Goal: Task Accomplishment & Management: Use online tool/utility

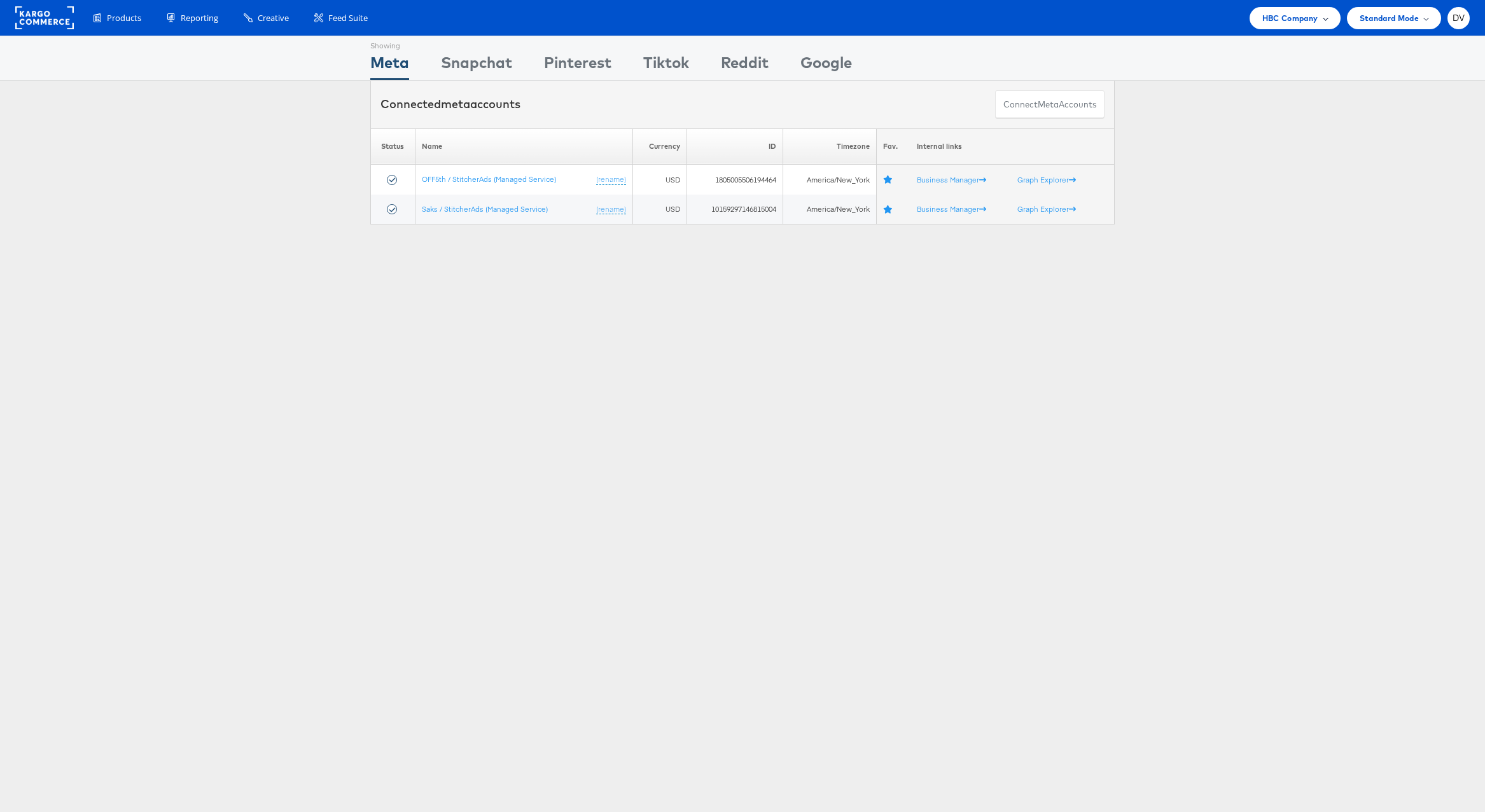
click at [1265, 12] on span "HBC Company" at bounding box center [1291, 19] width 56 height 14
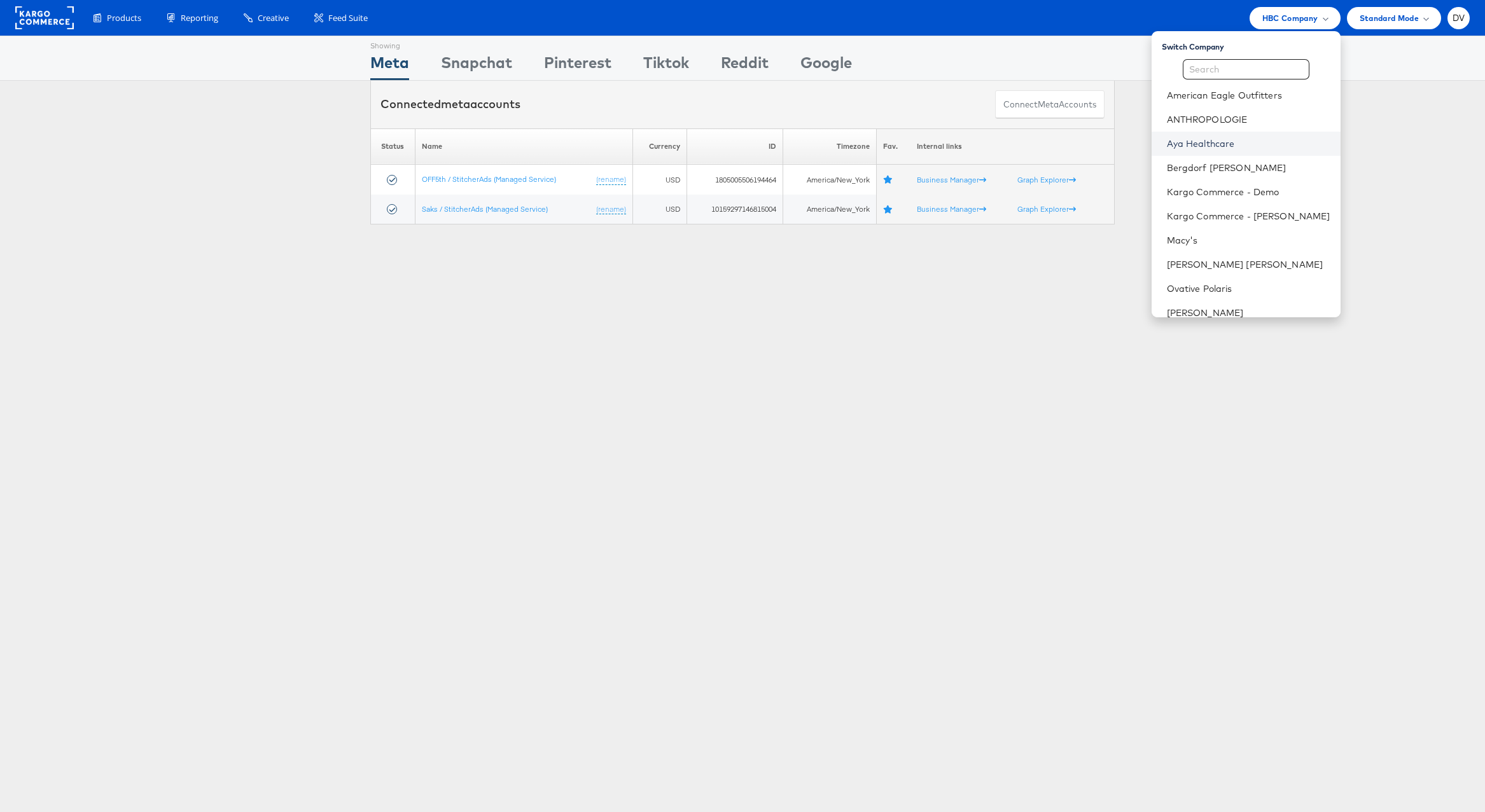
click at [1244, 138] on link "Aya Healthcare" at bounding box center [1248, 143] width 164 height 13
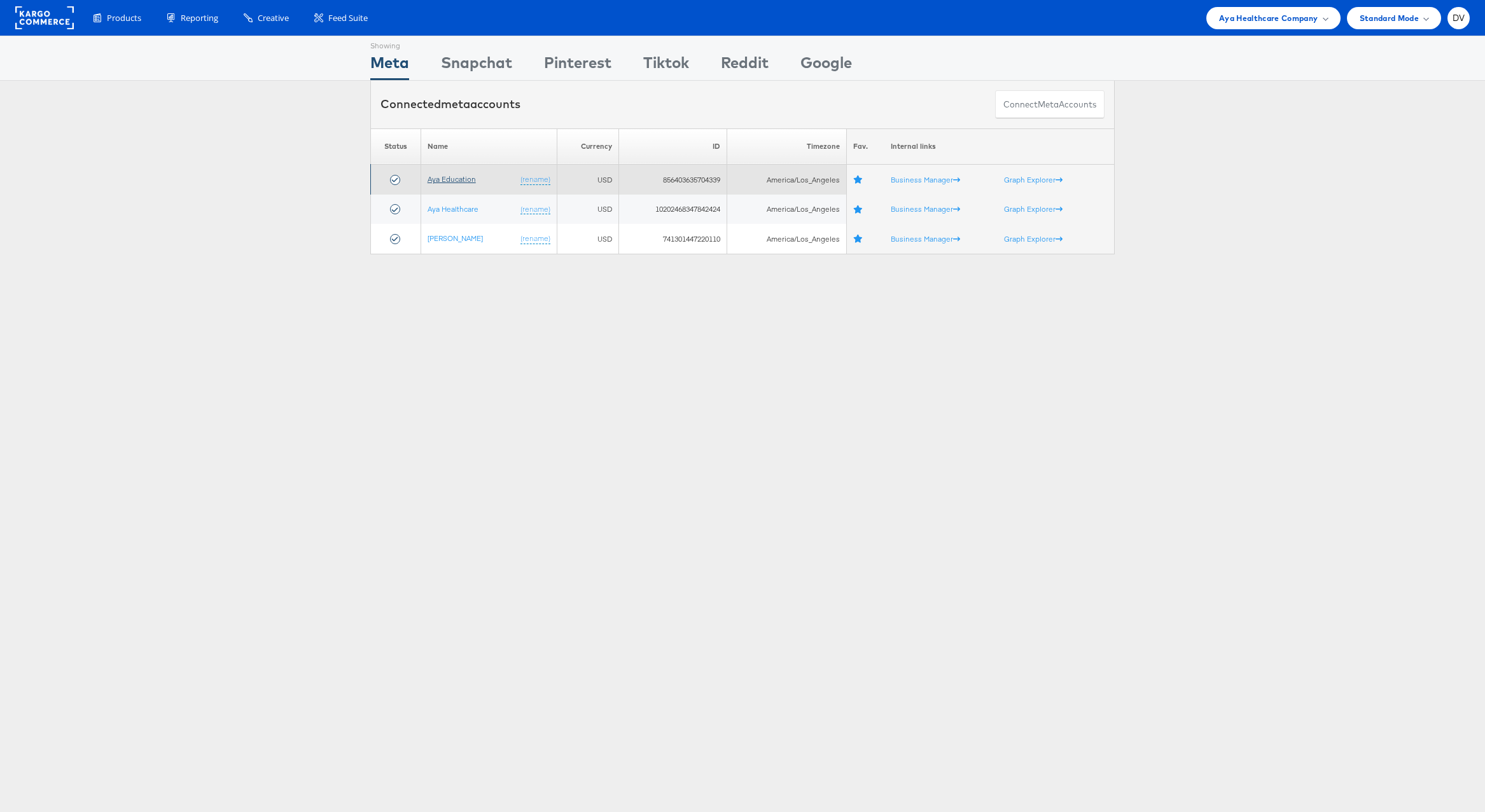
click at [468, 180] on link "Aya Education" at bounding box center [451, 180] width 48 height 10
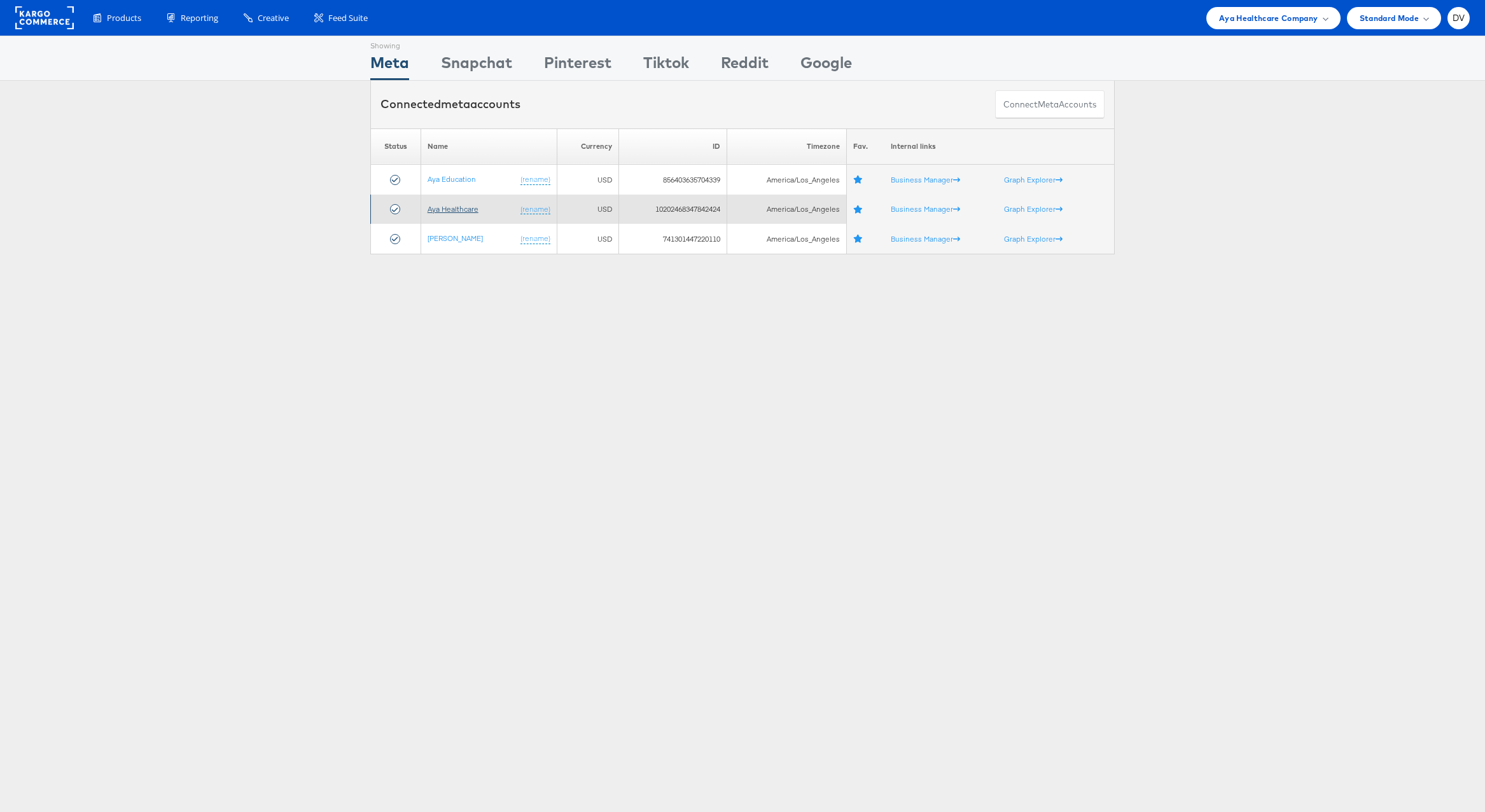
click at [458, 207] on link "Aya Healthcare" at bounding box center [453, 209] width 51 height 10
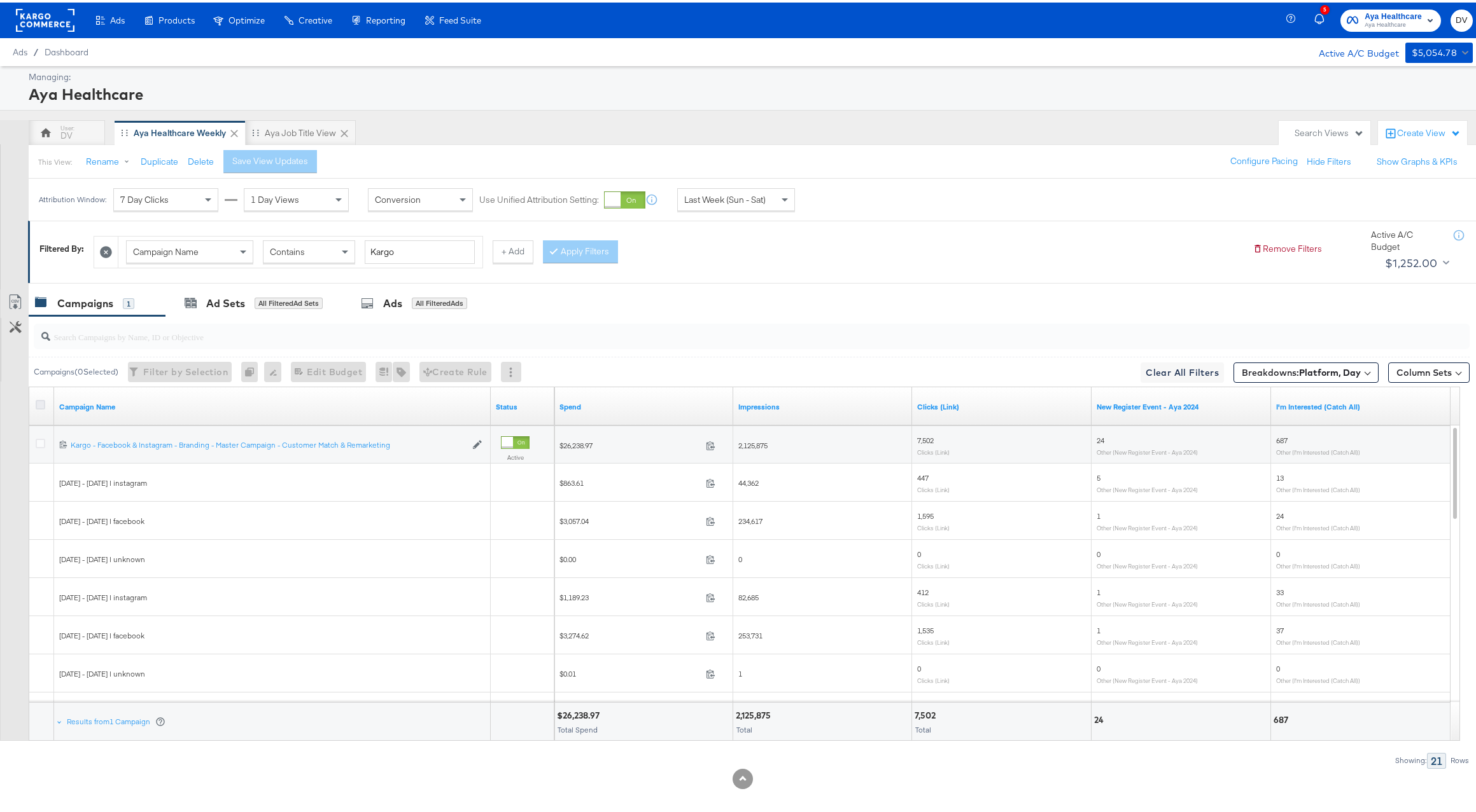
click at [37, 401] on icon at bounding box center [40, 403] width 10 height 10
click at [0, 0] on input "checkbox" at bounding box center [0, 0] width 0 height 0
click at [375, 305] on div "Ads for 1 Campaign" at bounding box center [407, 300] width 110 height 15
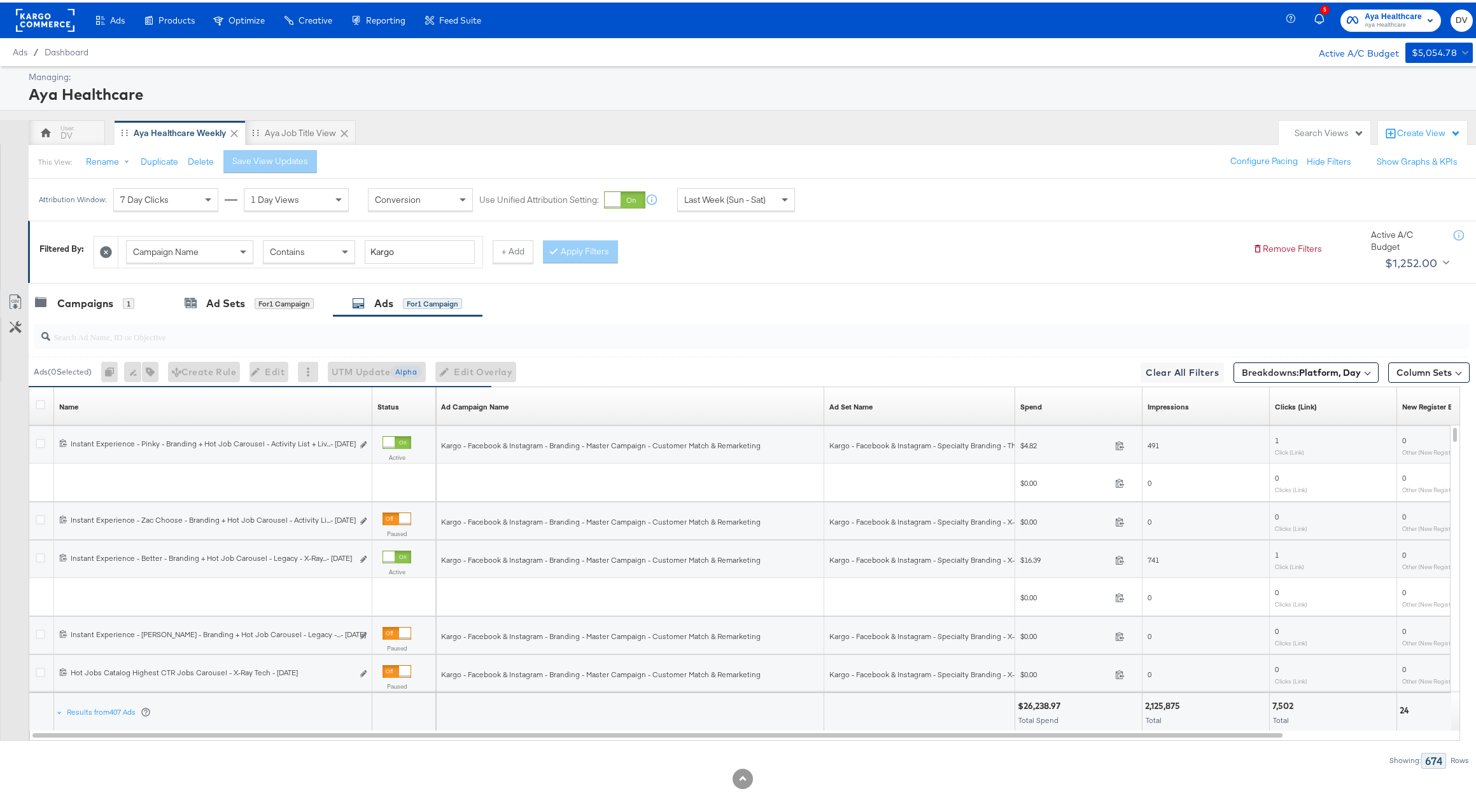
click at [784, 196] on span at bounding box center [785, 198] width 6 height 5
click at [818, 206] on div "Start: Sep 23rd 2025 to End: Sep 23rd 2025" at bounding box center [840, 197] width 65 height 19
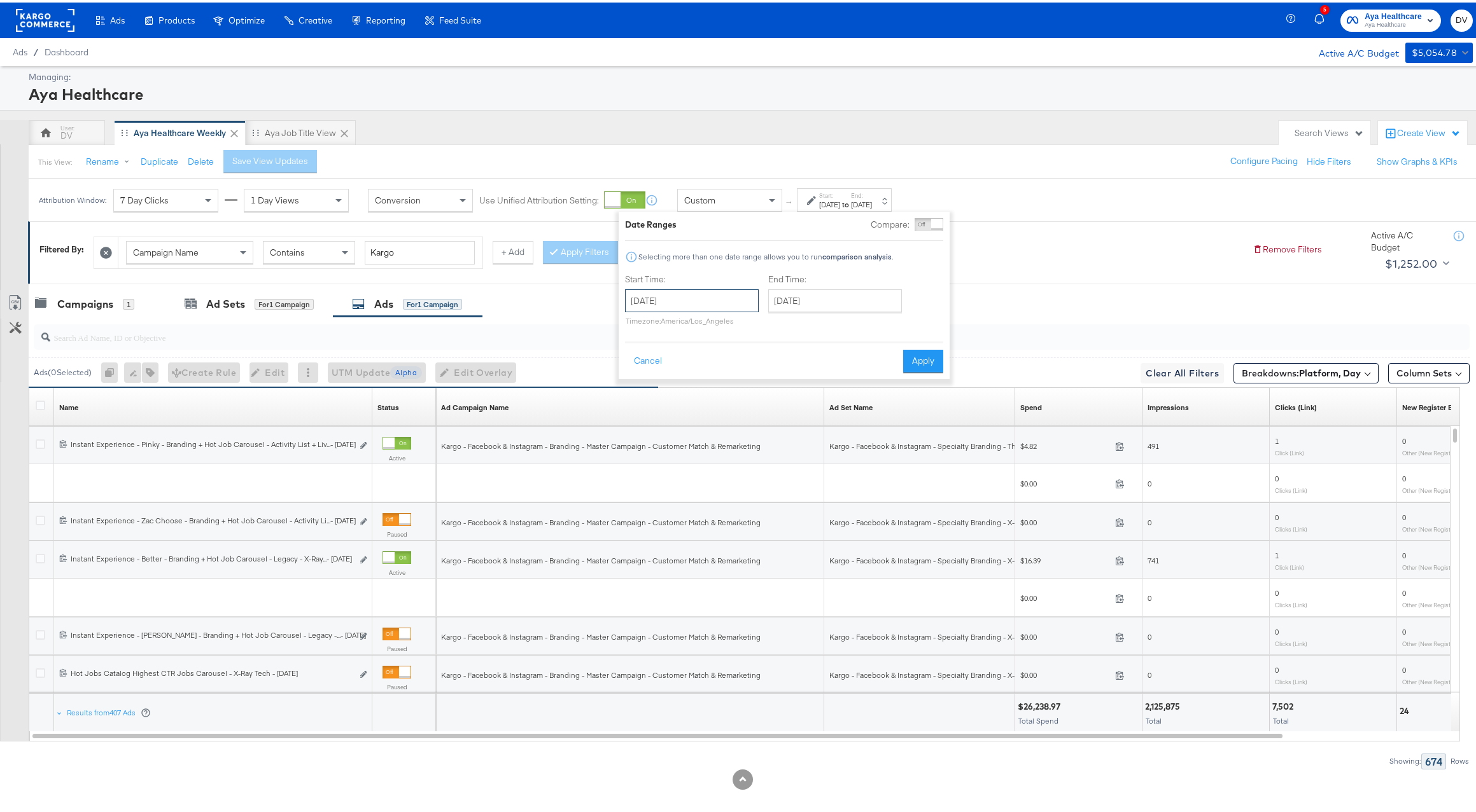
click at [629, 304] on input "September 23rd 2025" at bounding box center [691, 298] width 134 height 23
click at [640, 380] on td "7" at bounding box center [639, 380] width 22 height 18
type input "September 7th 2025"
click at [786, 307] on input "September 23rd 2025" at bounding box center [831, 298] width 134 height 23
click at [906, 401] on td "20" at bounding box center [908, 399] width 22 height 18
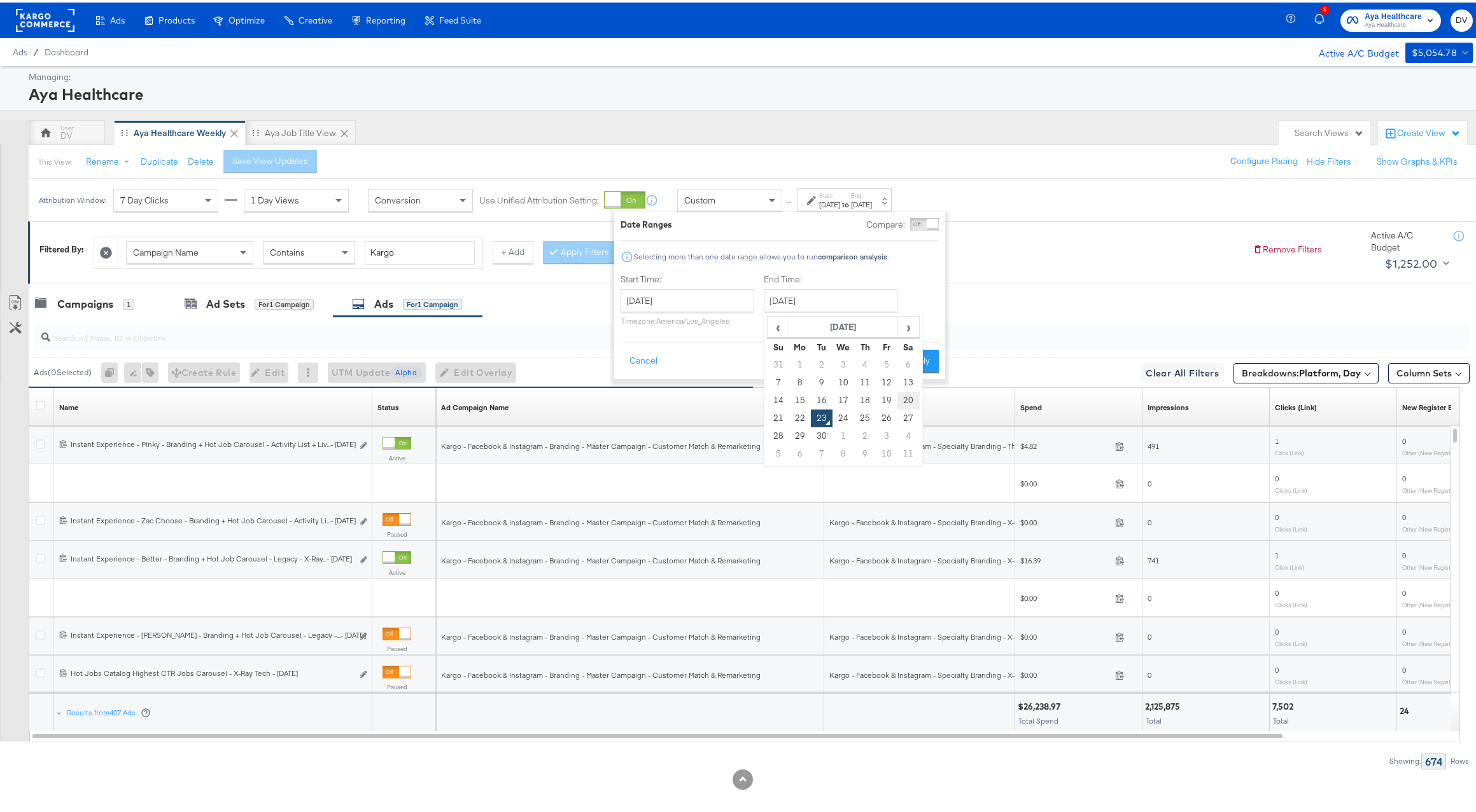
type input "September 20th 2025"
click at [917, 365] on button "Apply" at bounding box center [918, 358] width 40 height 23
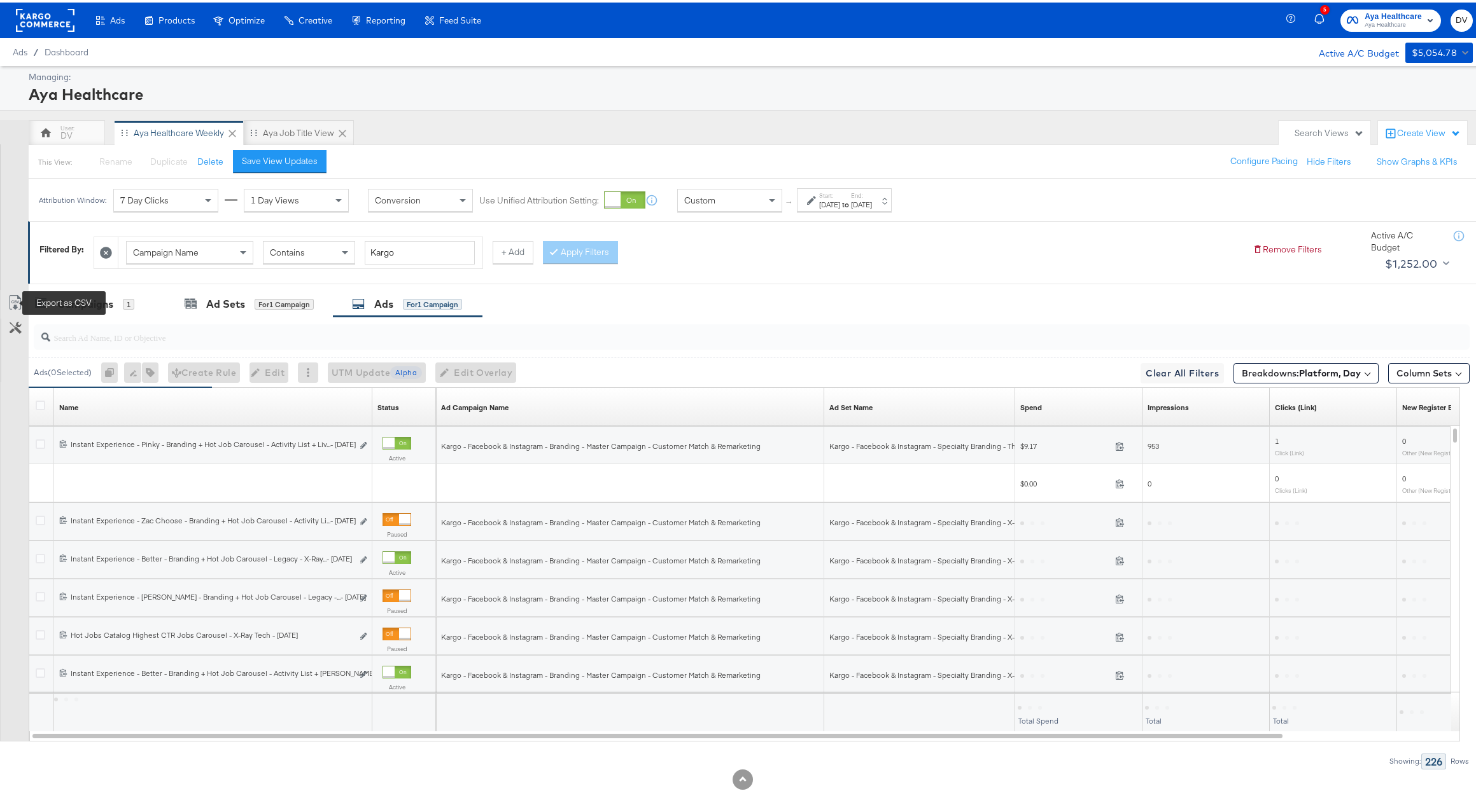
click at [11, 295] on icon at bounding box center [16, 300] width 16 height 16
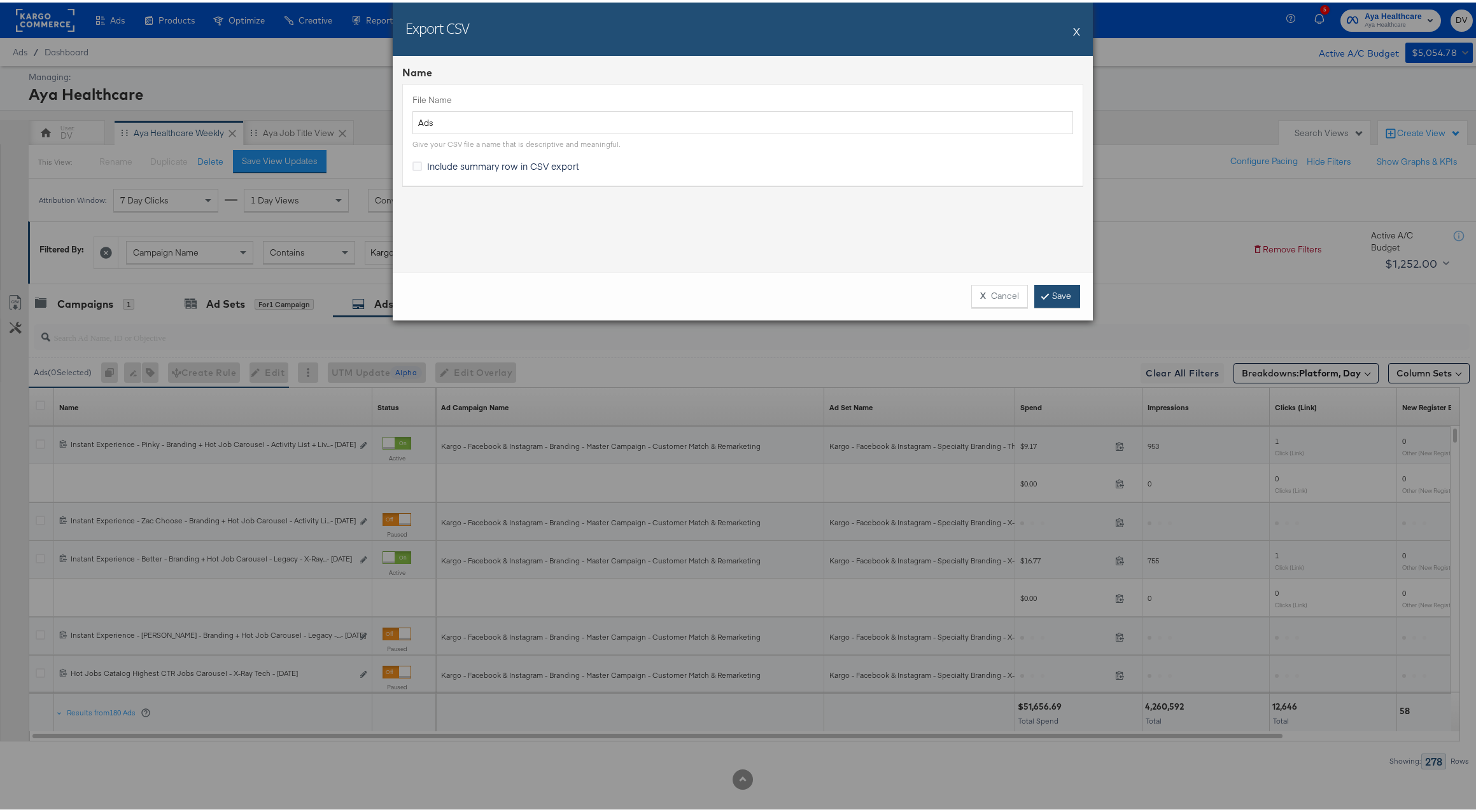
click at [1041, 288] on link "Save" at bounding box center [1057, 294] width 46 height 23
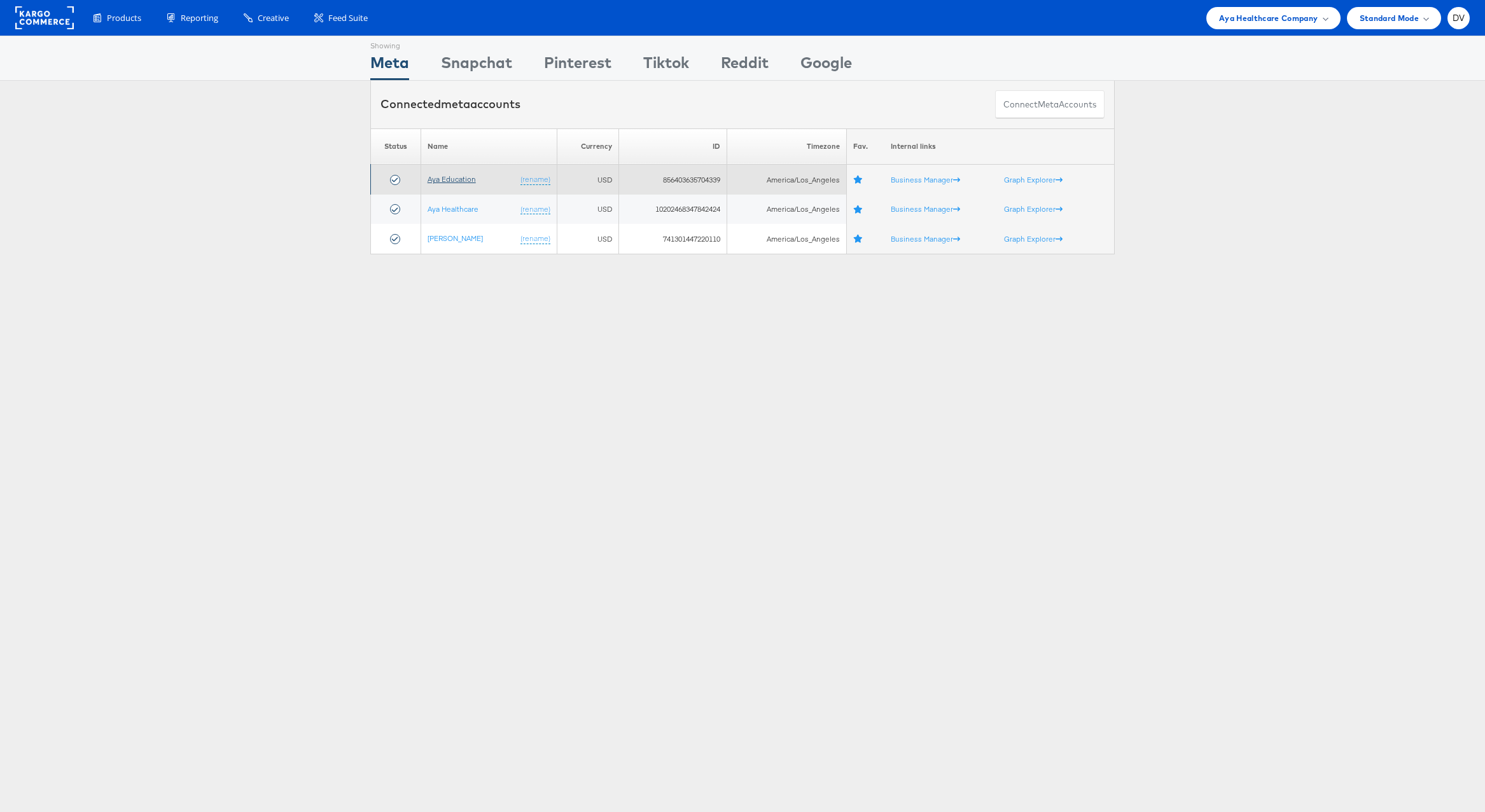
click at [445, 184] on link "Aya Education" at bounding box center [451, 180] width 48 height 10
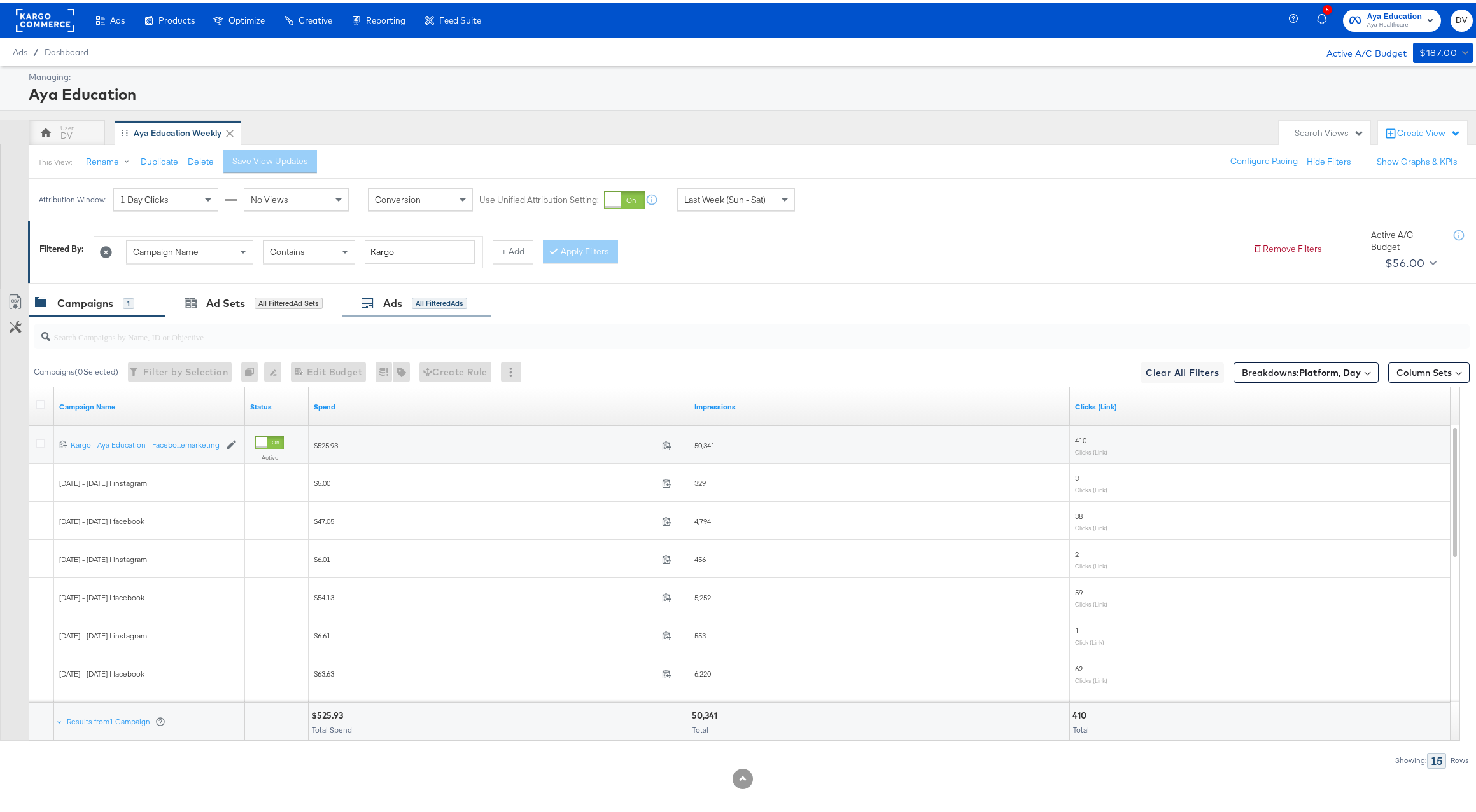
click at [401, 298] on div "Ads" at bounding box center [392, 300] width 19 height 15
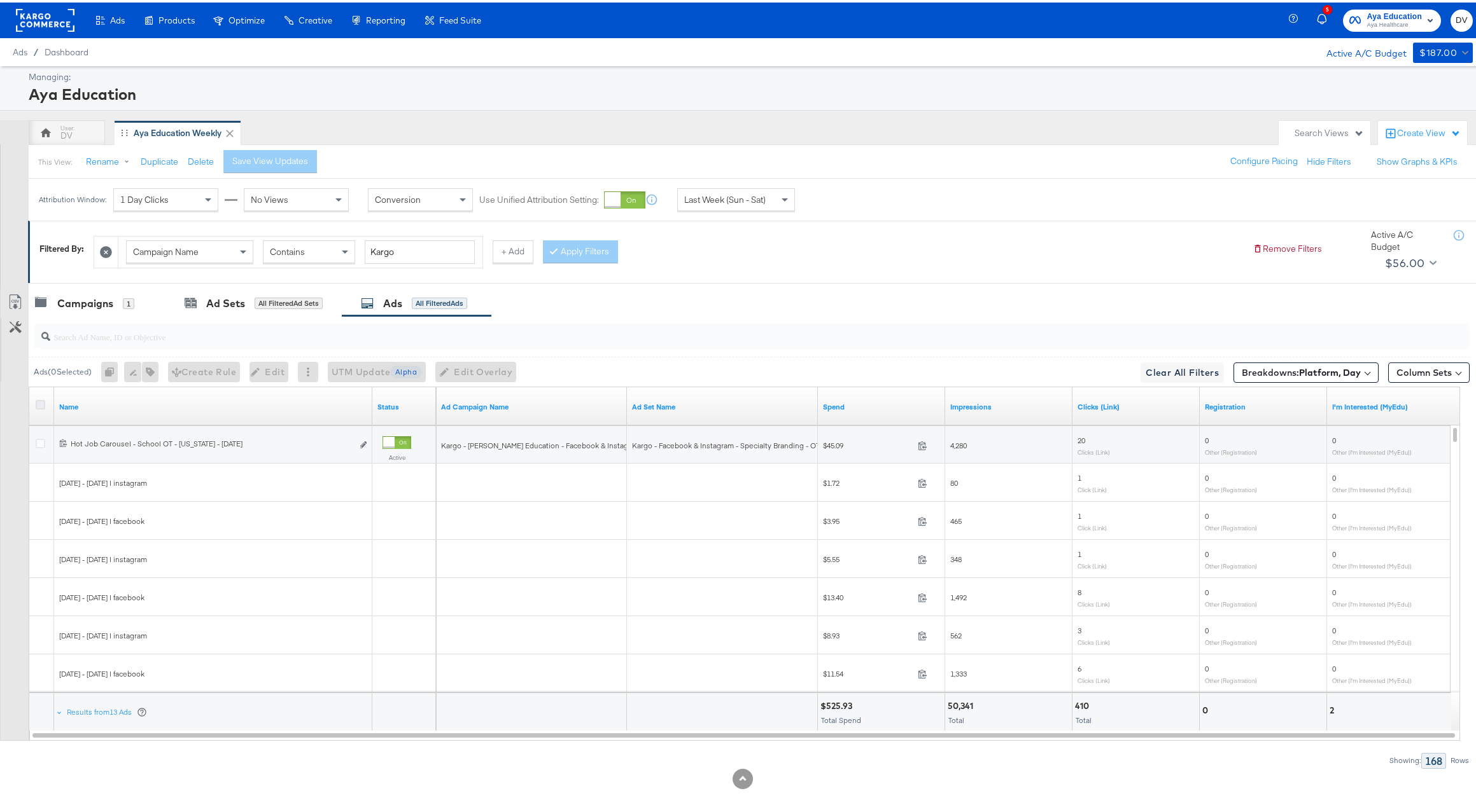
click at [39, 401] on icon at bounding box center [40, 403] width 10 height 10
click at [0, 0] on input "checkbox" at bounding box center [0, 0] width 0 height 0
click at [771, 192] on div "Last Week (Sun - Sat)" at bounding box center [736, 197] width 117 height 22
click at [836, 199] on div "Sep 23rd 2025" at bounding box center [829, 202] width 21 height 10
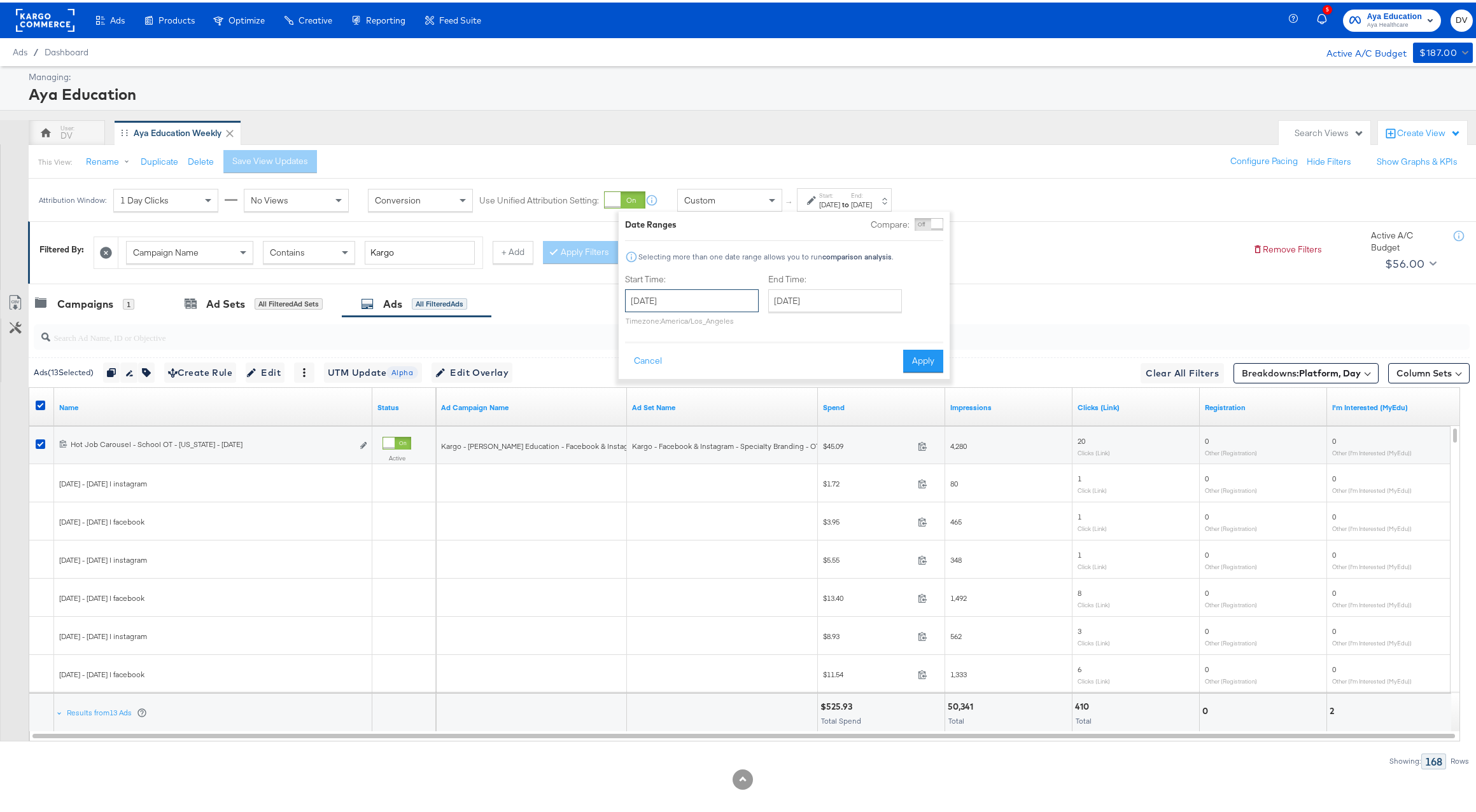
click at [692, 298] on input "September 23rd 2025" at bounding box center [691, 298] width 134 height 23
click at [635, 385] on td "7" at bounding box center [639, 380] width 22 height 18
type input "September 7th 2025"
click at [829, 296] on input "September 23rd 2025" at bounding box center [831, 298] width 134 height 23
click at [909, 403] on td "20" at bounding box center [908, 399] width 22 height 18
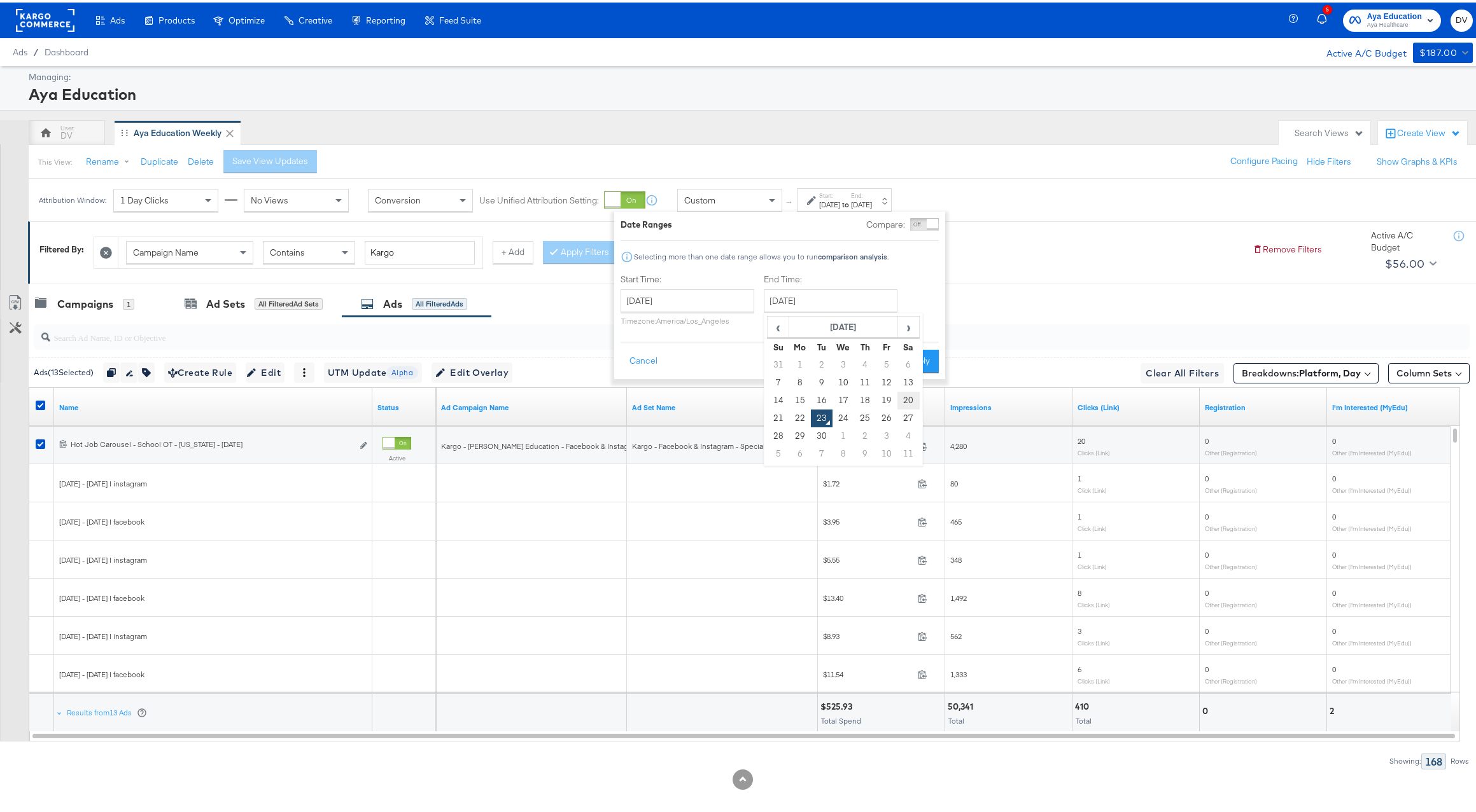
type input "September 20th 2025"
click at [921, 351] on button "Apply" at bounding box center [918, 358] width 40 height 23
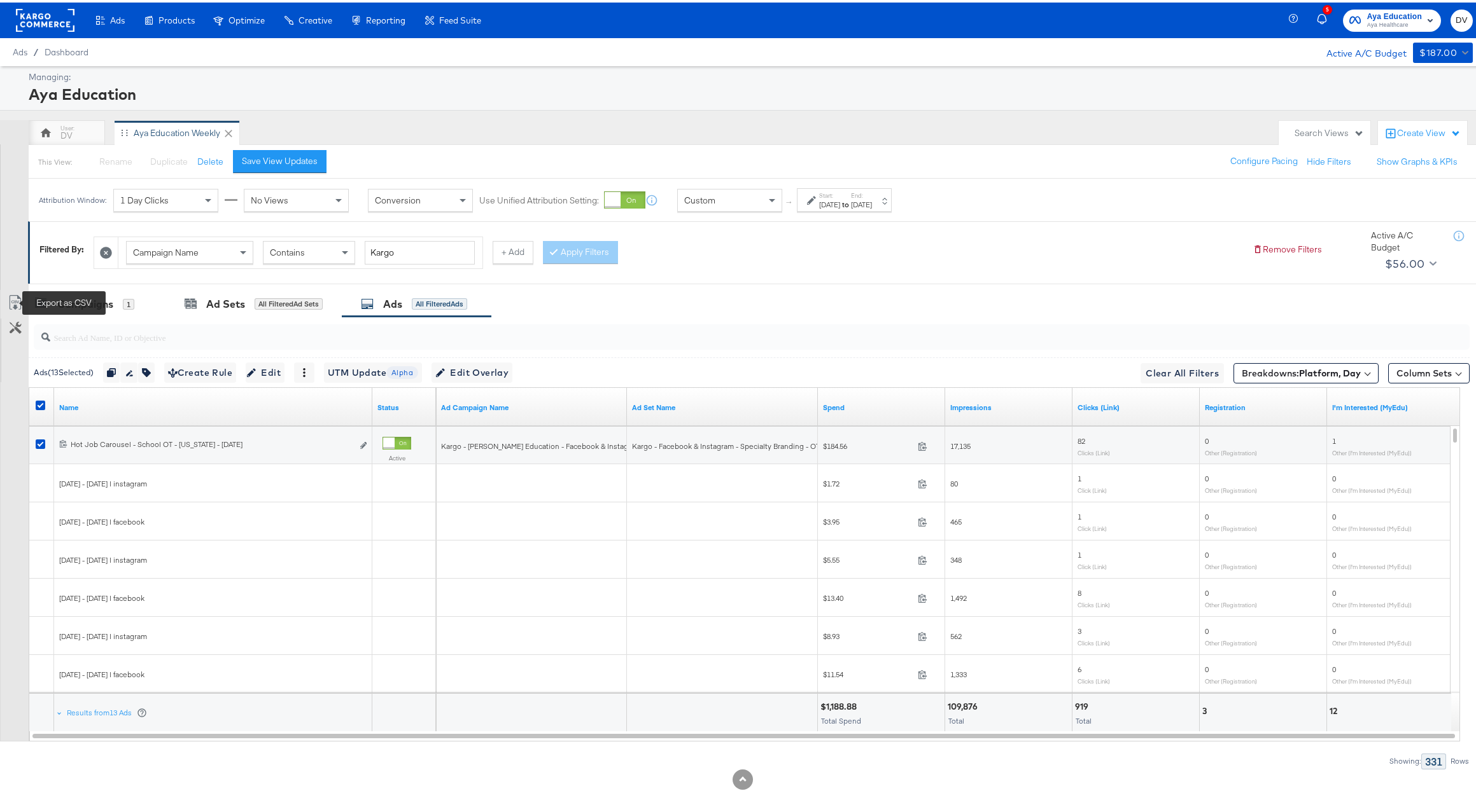
click at [16, 300] on icon at bounding box center [16, 300] width 16 height 16
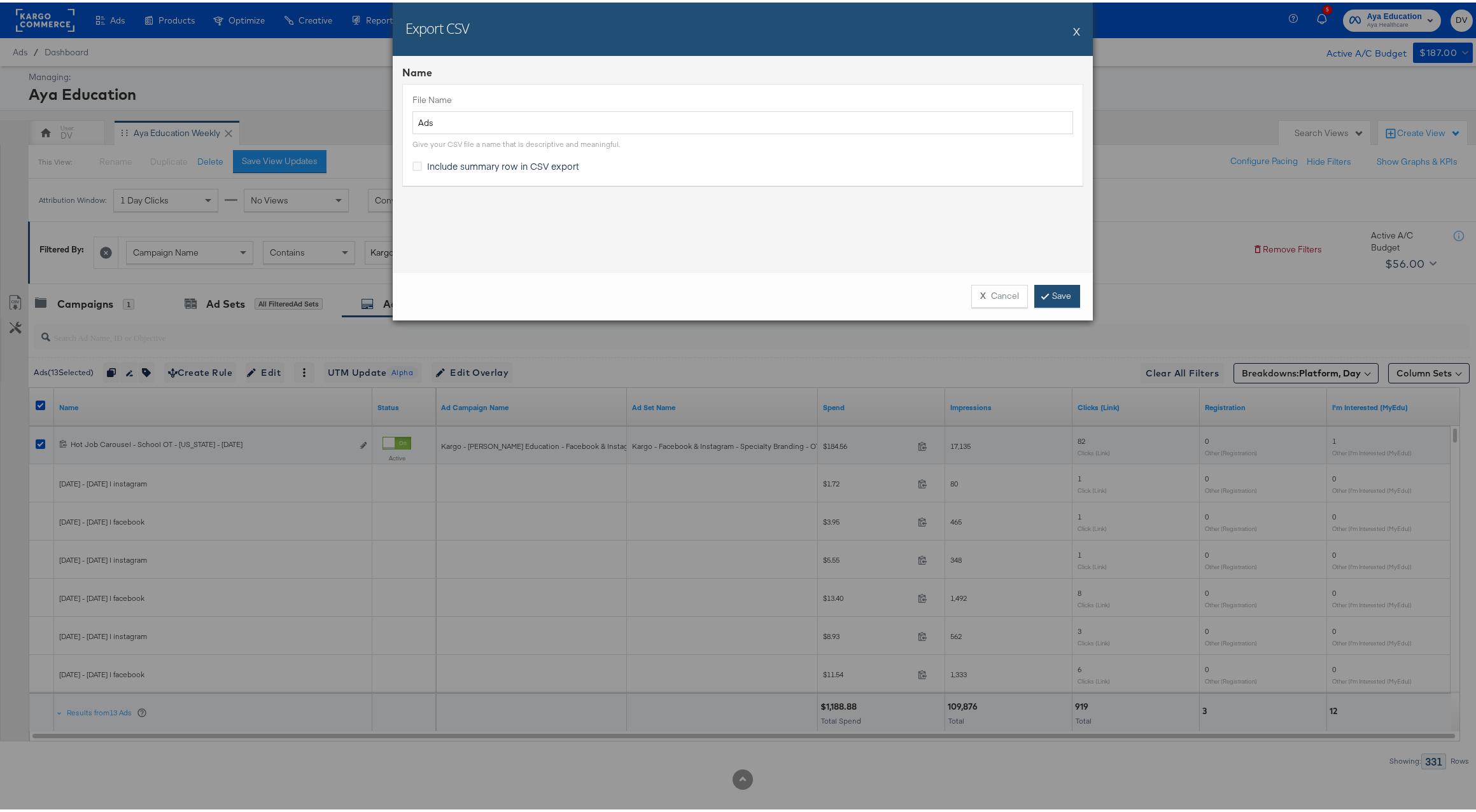
click at [1062, 300] on link "Save" at bounding box center [1057, 294] width 46 height 23
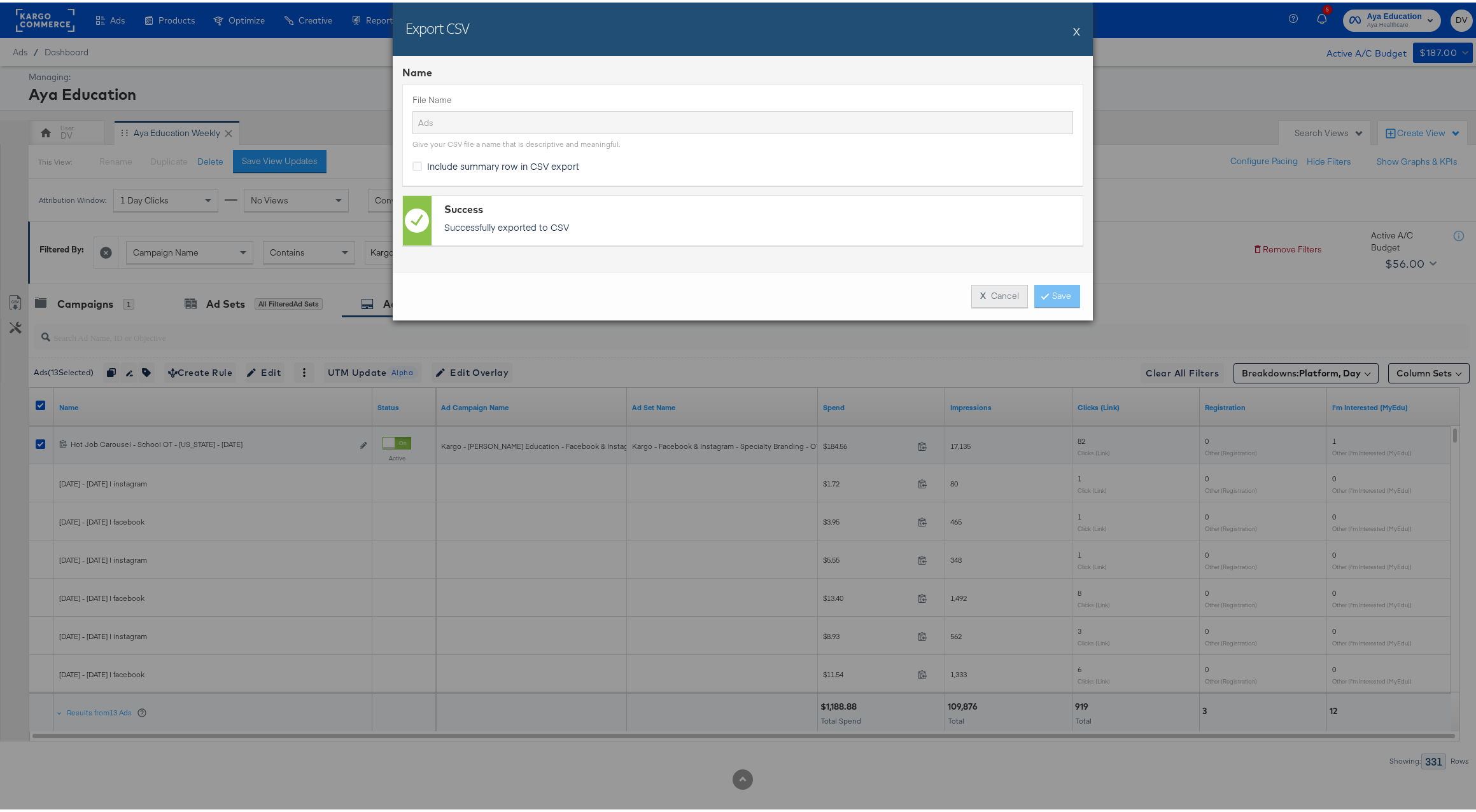
click at [1008, 298] on button "X Cancel" at bounding box center [1000, 294] width 57 height 23
